Goal: Information Seeking & Learning: Learn about a topic

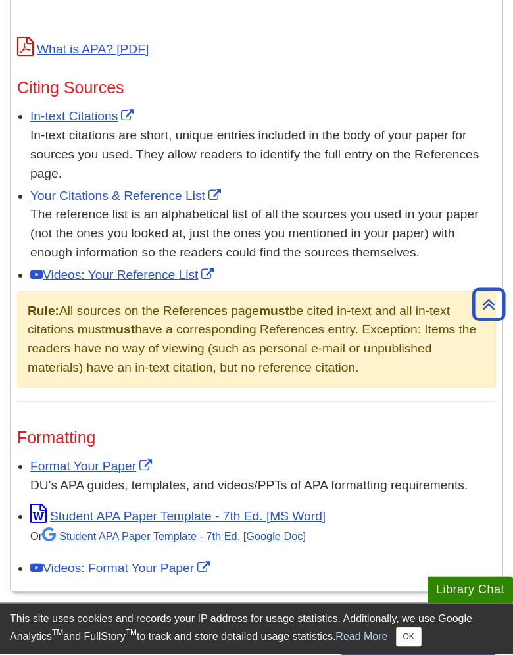
scroll to position [767, 0]
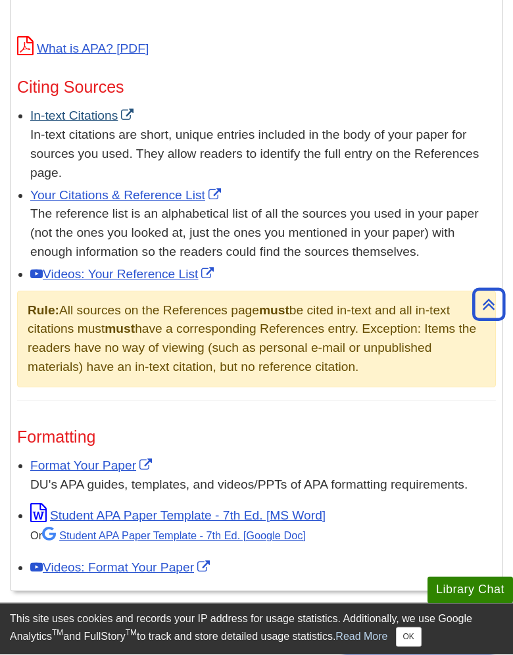
click at [109, 111] on link "In-text Citations" at bounding box center [83, 116] width 107 height 14
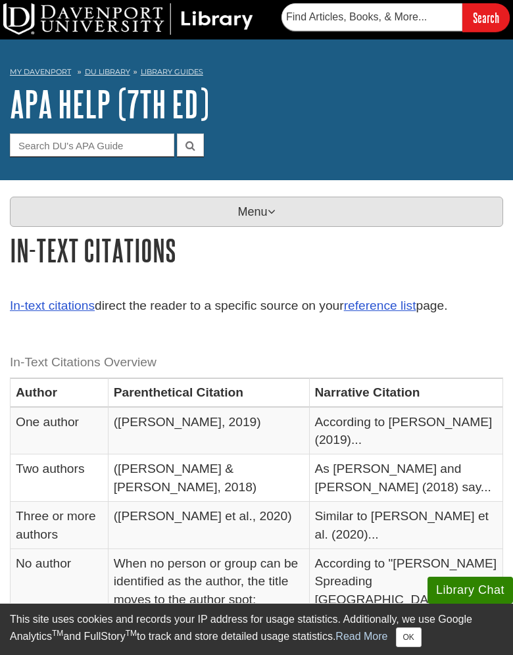
click at [287, 214] on p "Menu" at bounding box center [256, 212] width 493 height 30
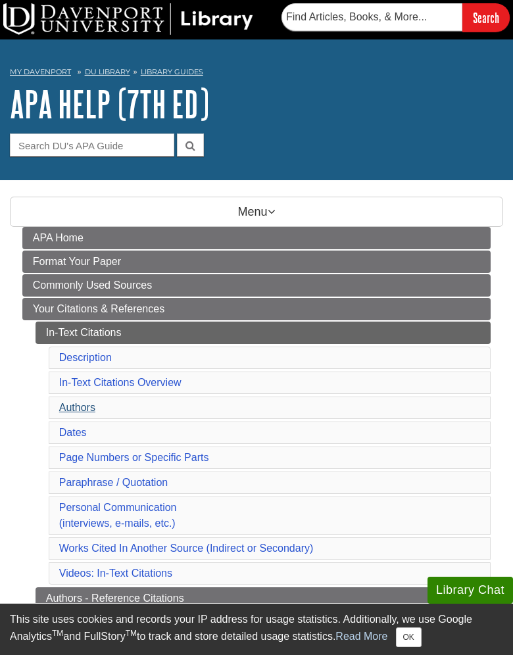
click at [91, 405] on link "Authors" at bounding box center [77, 407] width 36 height 11
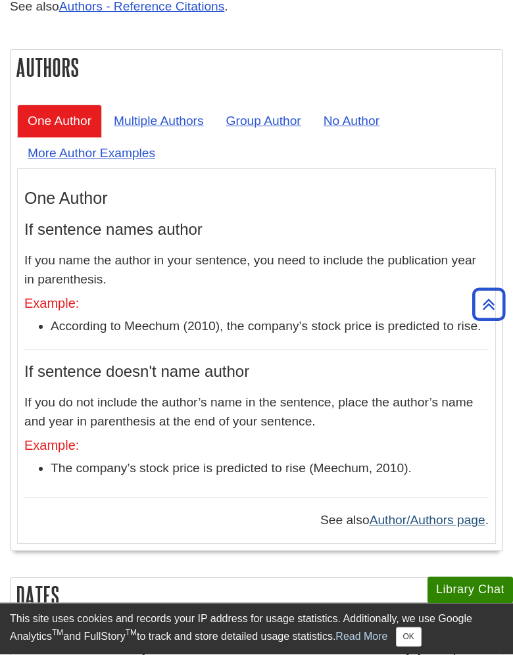
click at [406, 514] on link "Author/Authors page" at bounding box center [428, 521] width 116 height 14
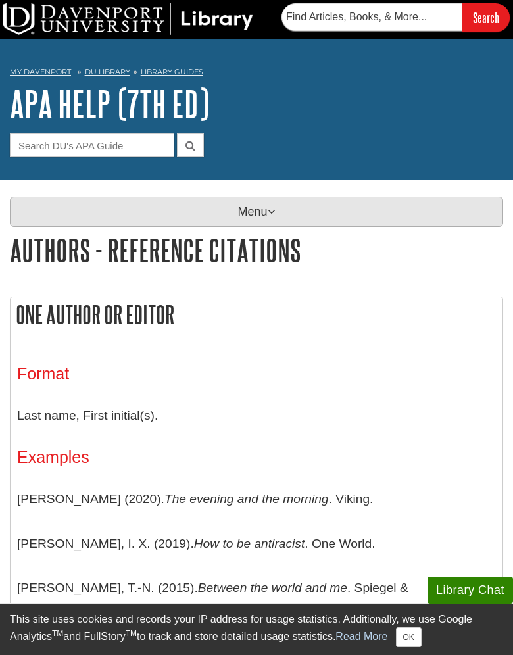
click at [157, 218] on p "Menu" at bounding box center [256, 212] width 493 height 30
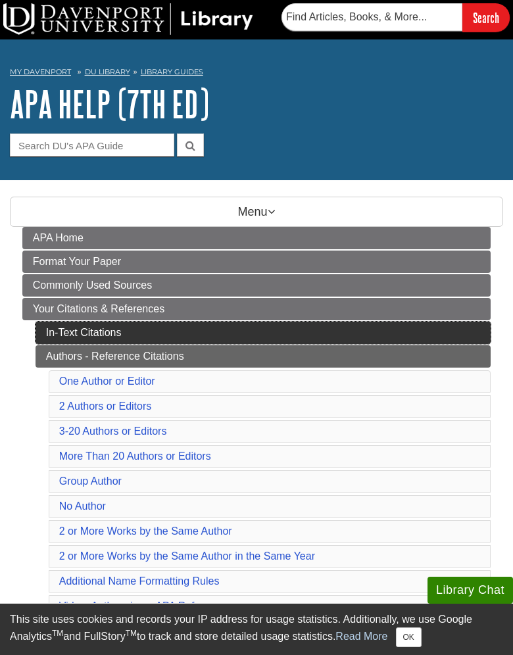
click at [133, 334] on link "In-Text Citations" at bounding box center [264, 333] width 456 height 22
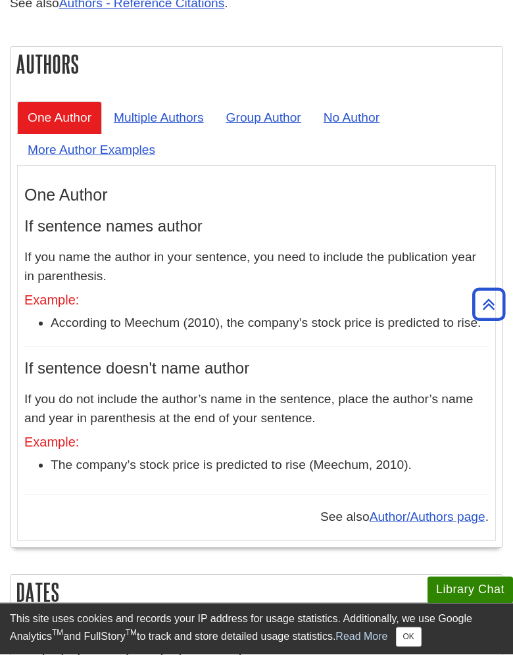
scroll to position [1310, 0]
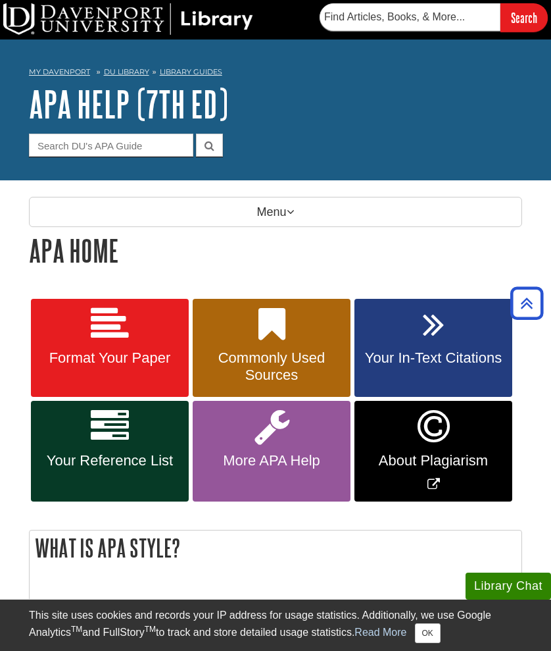
scroll to position [768, 0]
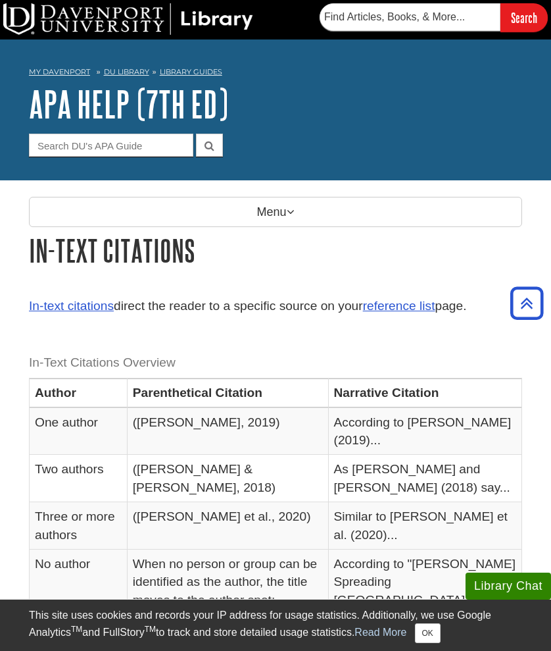
scroll to position [1311, 0]
